Goal: Task Accomplishment & Management: Complete application form

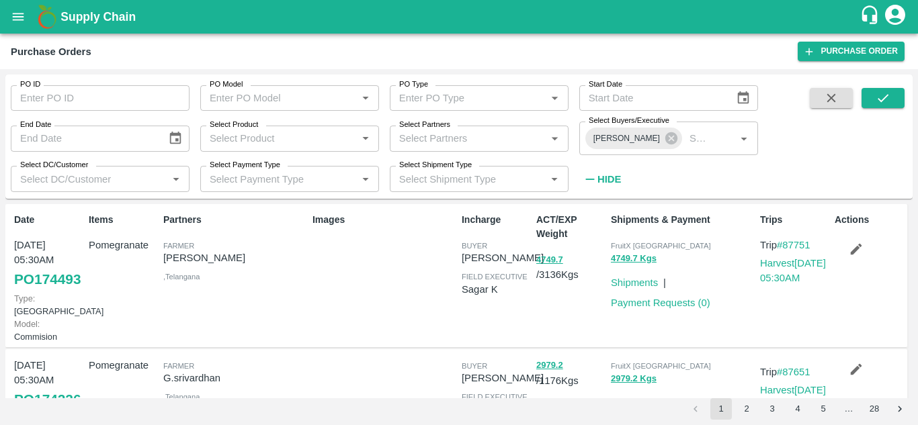
scroll to position [160, 0]
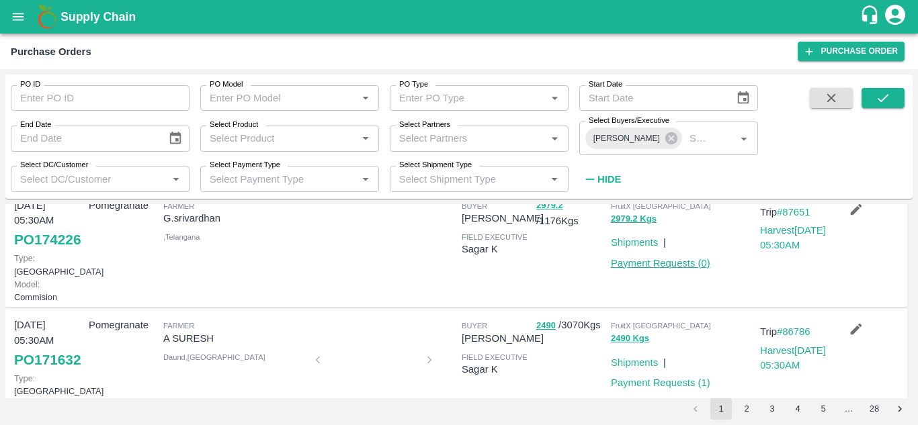
click at [652, 269] on link "Payment Requests ( 0 )" at bounding box center [660, 263] width 99 height 11
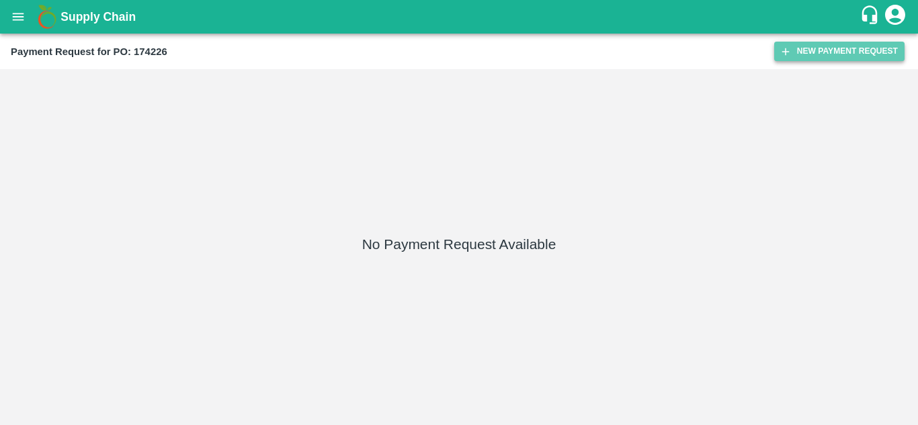
click at [843, 55] on button "New Payment Request" at bounding box center [839, 51] width 130 height 19
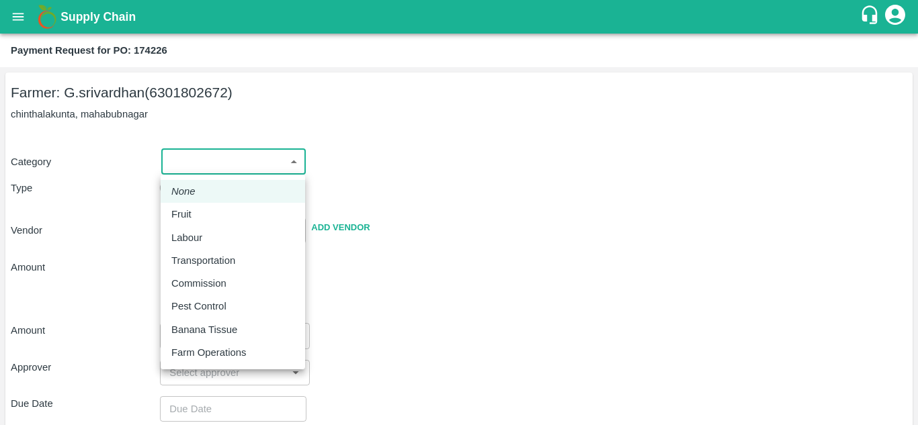
click at [293, 161] on body "Supply Chain Payment Request for PO: 174226 Farmer: [PERSON_NAME] (6301802672) …" at bounding box center [459, 212] width 918 height 425
click at [183, 219] on p "Fruit" at bounding box center [181, 214] width 20 height 15
type input "1"
type input "G.srivardhan - 6301802672([PERSON_NAME])"
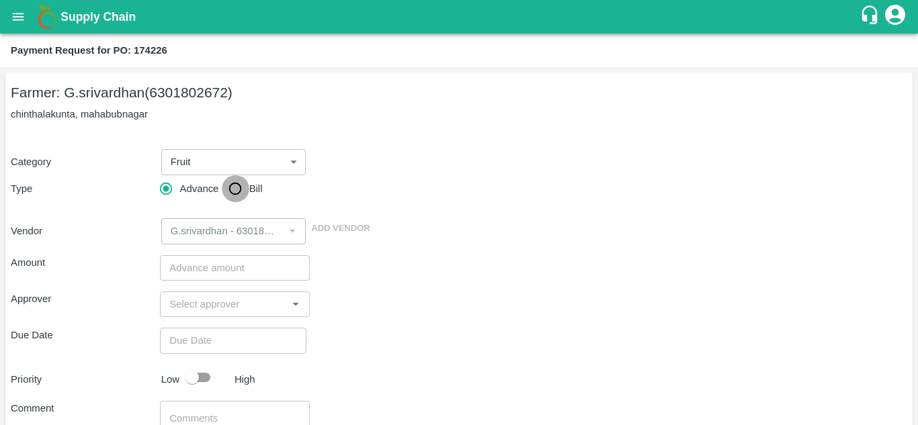
click at [232, 192] on input "Bill" at bounding box center [235, 188] width 27 height 27
radio input "true"
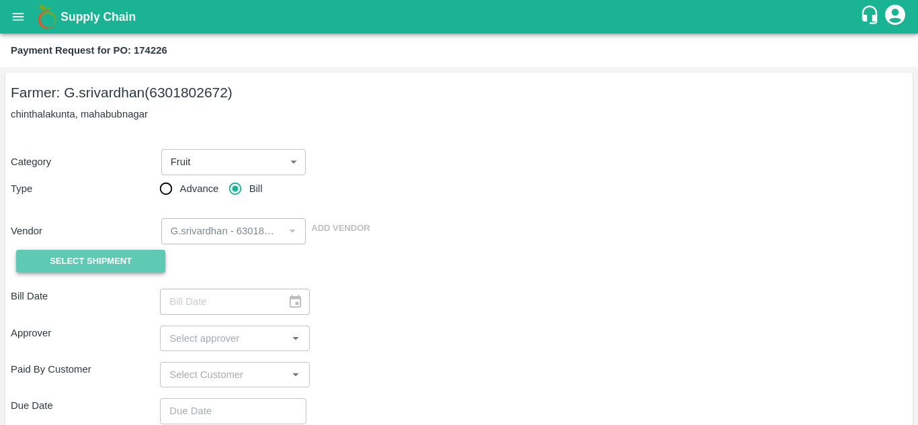
click at [123, 257] on span "Select Shipment" at bounding box center [91, 261] width 82 height 15
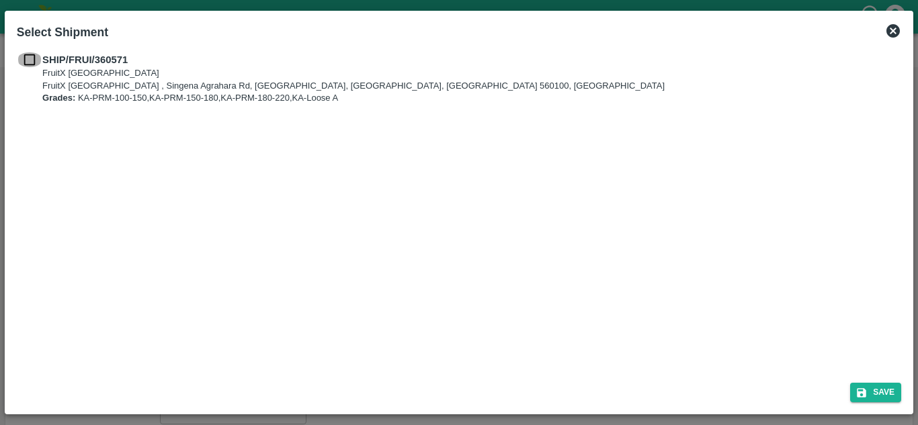
click at [31, 56] on input "checkbox" at bounding box center [30, 59] width 26 height 15
checkbox input "true"
click at [891, 389] on button "Save" at bounding box center [875, 392] width 51 height 19
type input "[DATE]"
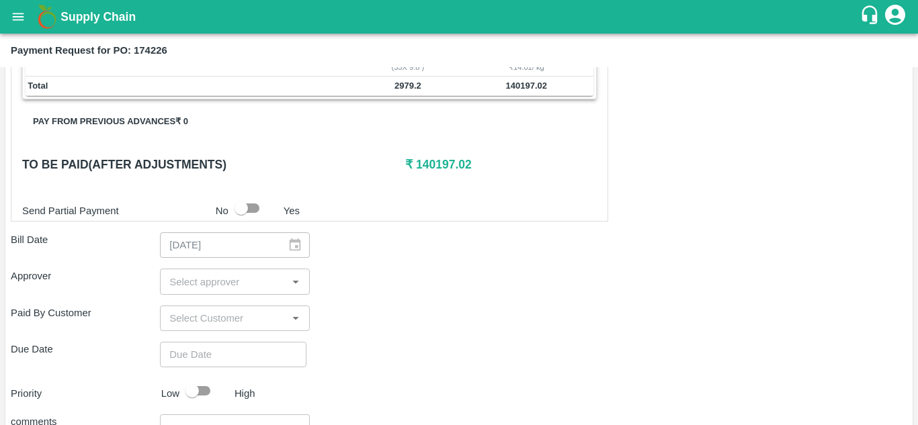
scroll to position [364, 0]
click at [261, 281] on input "input" at bounding box center [223, 280] width 119 height 17
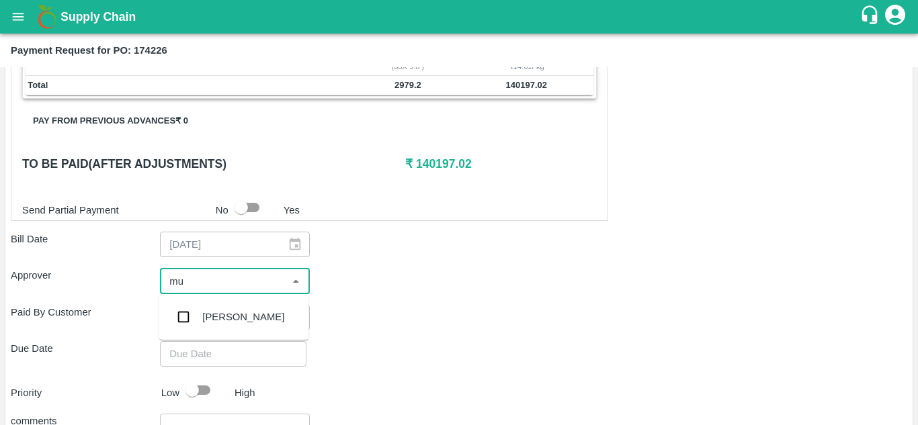
type input "muk"
click at [186, 314] on input "checkbox" at bounding box center [183, 317] width 27 height 27
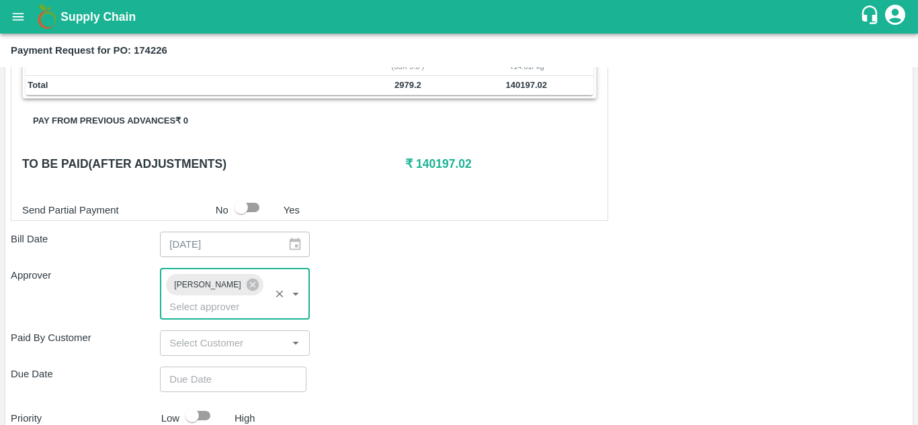
click at [216, 356] on div "​" at bounding box center [234, 344] width 149 height 26
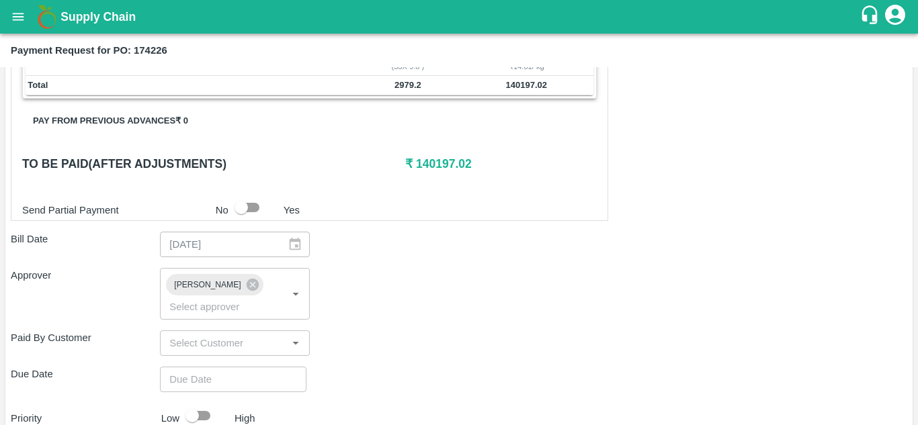
click at [360, 370] on div "Due Date ​" at bounding box center [459, 380] width 896 height 26
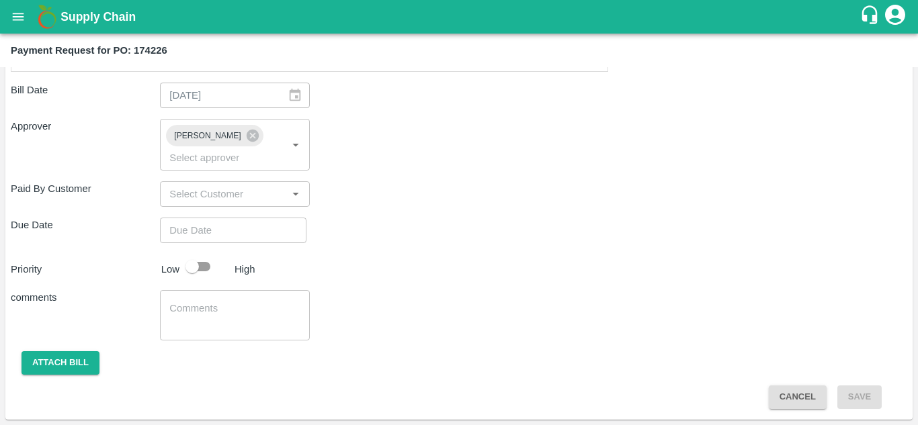
type input "DD/MM/YYYY hh:mm aa"
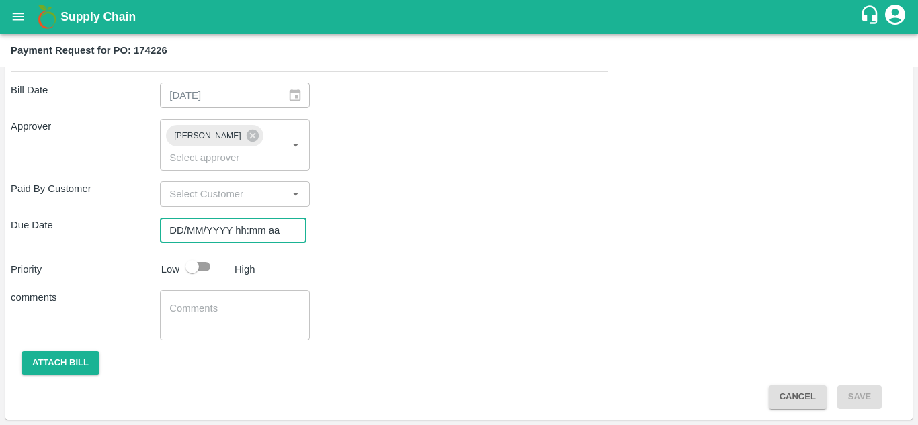
click at [262, 228] on input "DD/MM/YYYY hh:mm aa" at bounding box center [228, 231] width 137 height 26
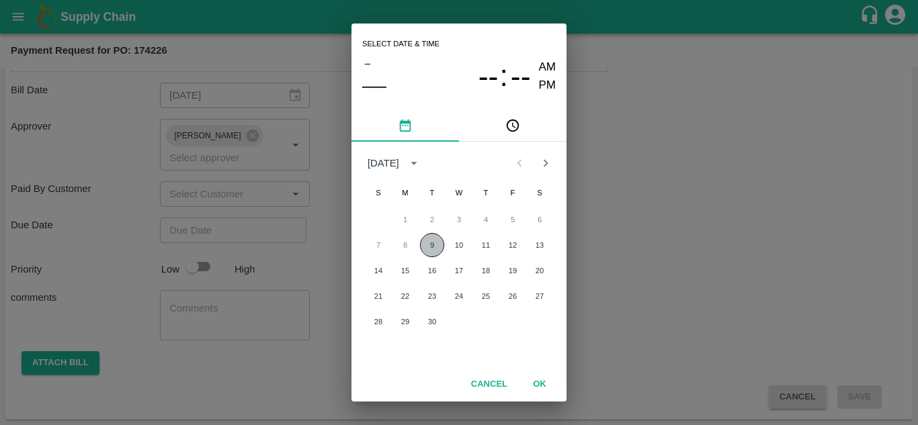
click at [429, 245] on button "9" at bounding box center [432, 245] width 24 height 24
type input "[DATE] 12:00 AM"
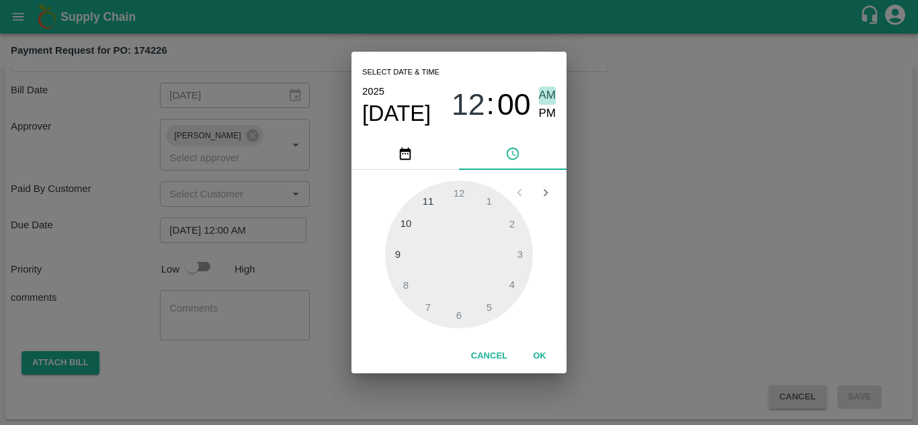
click at [550, 91] on span "AM" at bounding box center [547, 96] width 17 height 18
click at [542, 352] on button "OK" at bounding box center [539, 357] width 43 height 24
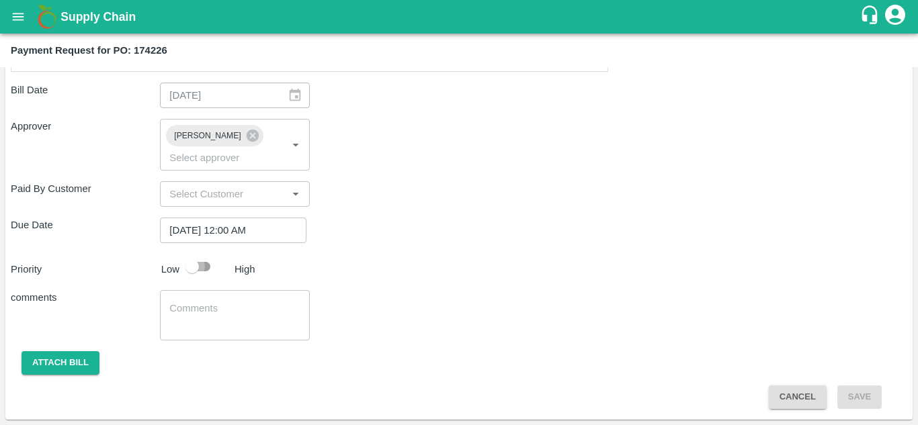
click at [194, 257] on input "checkbox" at bounding box center [192, 267] width 77 height 26
checkbox input "true"
click at [47, 357] on button "Attach bill" at bounding box center [61, 363] width 78 height 24
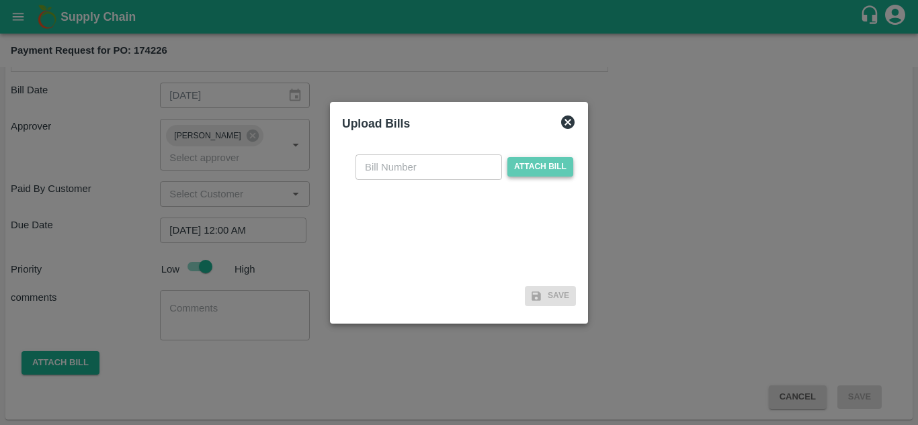
click at [532, 173] on span "Attach bill" at bounding box center [540, 166] width 66 height 19
click at [0, 0] on input "Attach bill" at bounding box center [0, 0] width 0 height 0
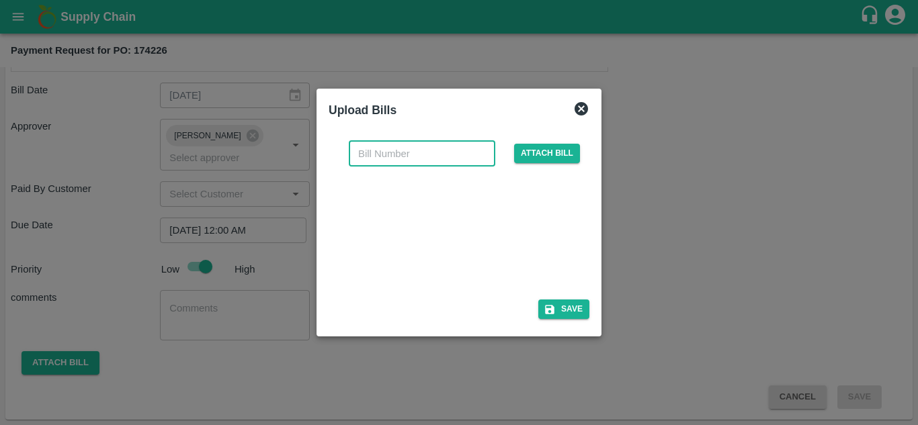
click at [376, 155] on input "text" at bounding box center [422, 154] width 146 height 26
type input "174226"
click at [564, 313] on button "Save" at bounding box center [563, 309] width 51 height 19
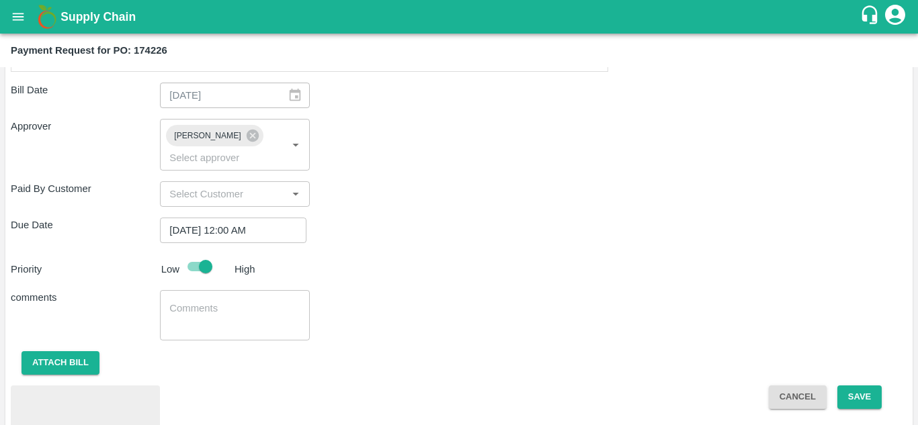
scroll to position [584, 0]
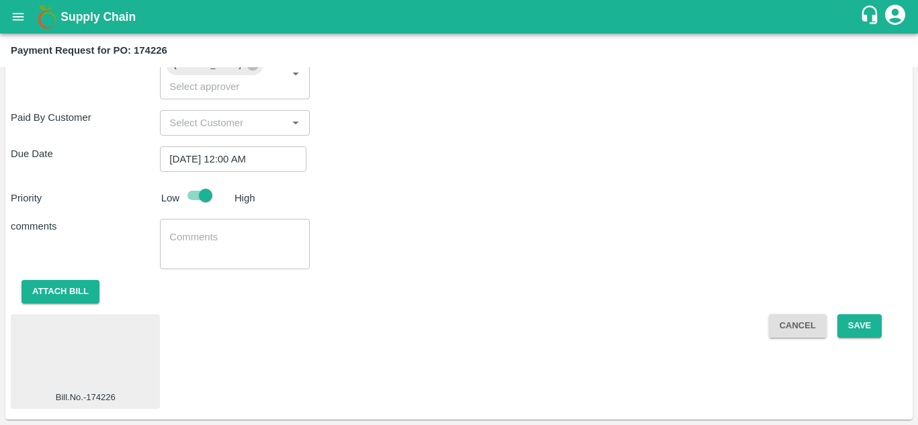
click at [122, 345] on div at bounding box center [85, 355] width 138 height 71
click at [870, 333] on button "Save" at bounding box center [859, 326] width 44 height 24
